Goal: Task Accomplishment & Management: Use online tool/utility

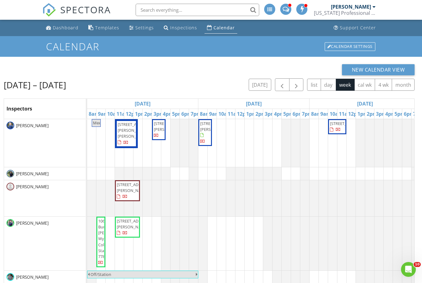
click at [63, 31] on link "Dashboard" at bounding box center [62, 27] width 37 height 11
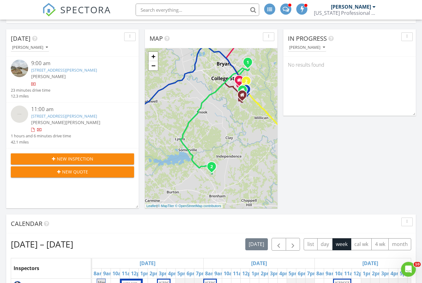
click at [53, 70] on link "[STREET_ADDRESS][PERSON_NAME]" at bounding box center [64, 71] width 66 height 6
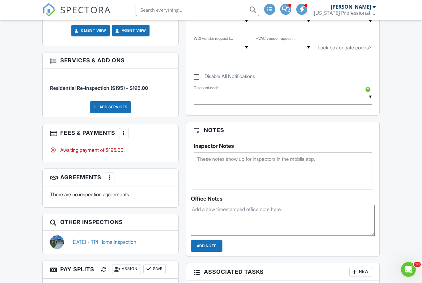
click at [82, 243] on link "08/11/2025 - TPI Home Inspection" at bounding box center [103, 242] width 65 height 7
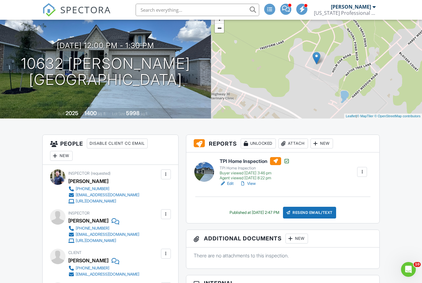
scroll to position [46, 0]
click at [362, 172] on div at bounding box center [362, 172] width 6 height 6
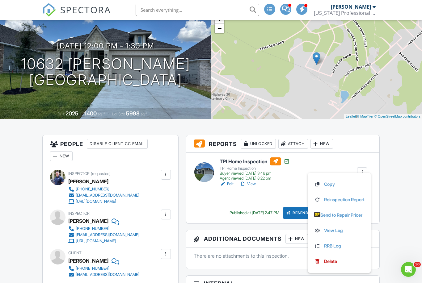
click at [348, 199] on link "Reinspection Report" at bounding box center [339, 199] width 50 height 7
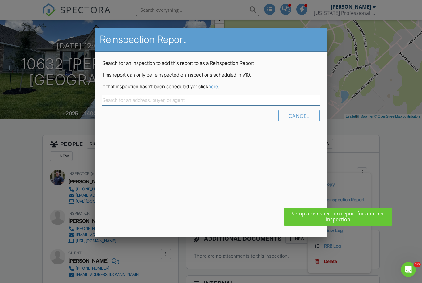
click at [282, 99] on input "text" at bounding box center [210, 100] width 217 height 10
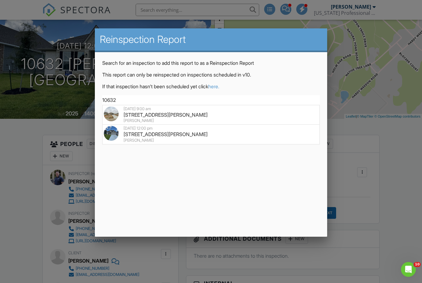
scroll to position [41, 0]
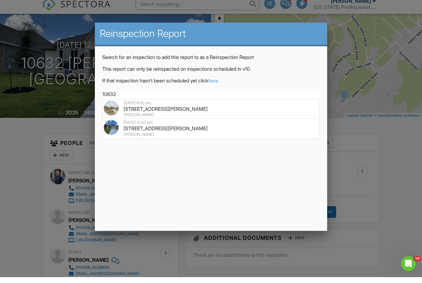
click at [133, 133] on div "[STREET_ADDRESS][PERSON_NAME]" at bounding box center [211, 134] width 214 height 7
type input "[STREET_ADDRESS][PERSON_NAME]"
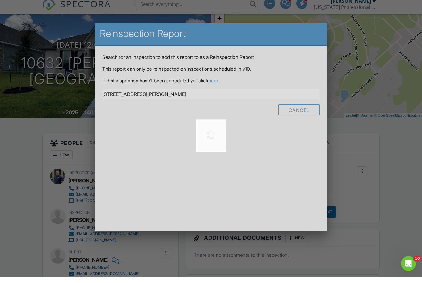
scroll to position [47, 0]
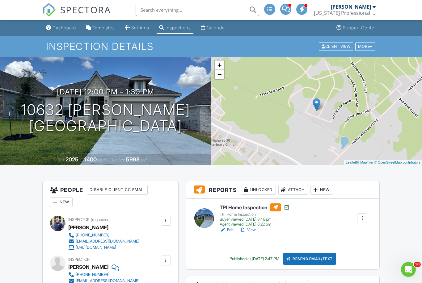
click at [63, 29] on div "Dashboard" at bounding box center [63, 27] width 23 height 5
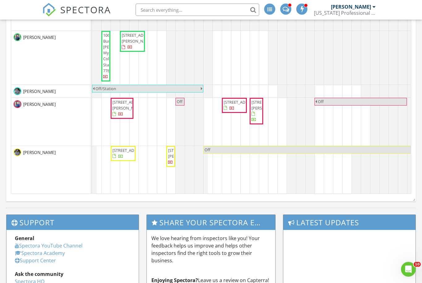
scroll to position [373, 0]
